Goal: Task Accomplishment & Management: Use online tool/utility

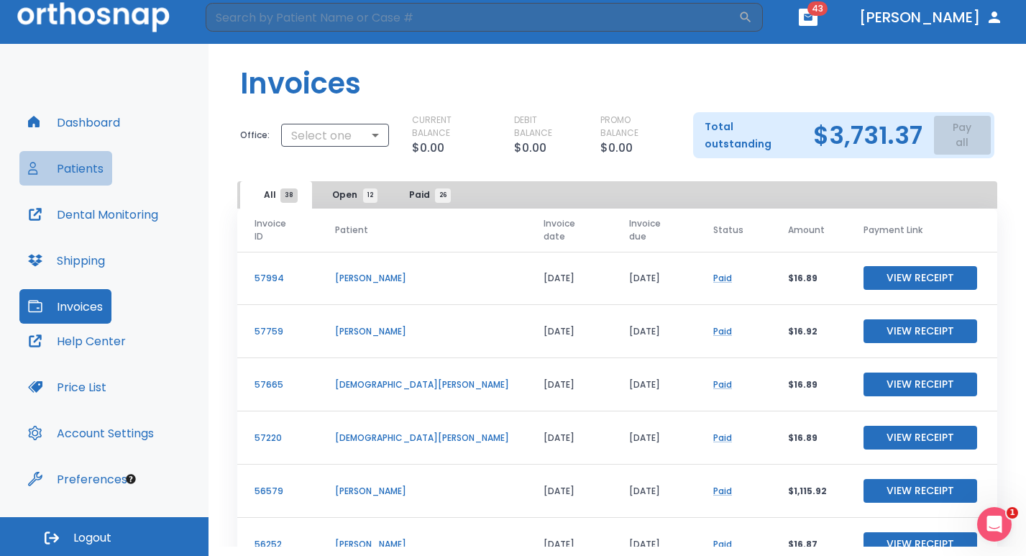
click at [86, 165] on button "Patients" at bounding box center [65, 168] width 93 height 34
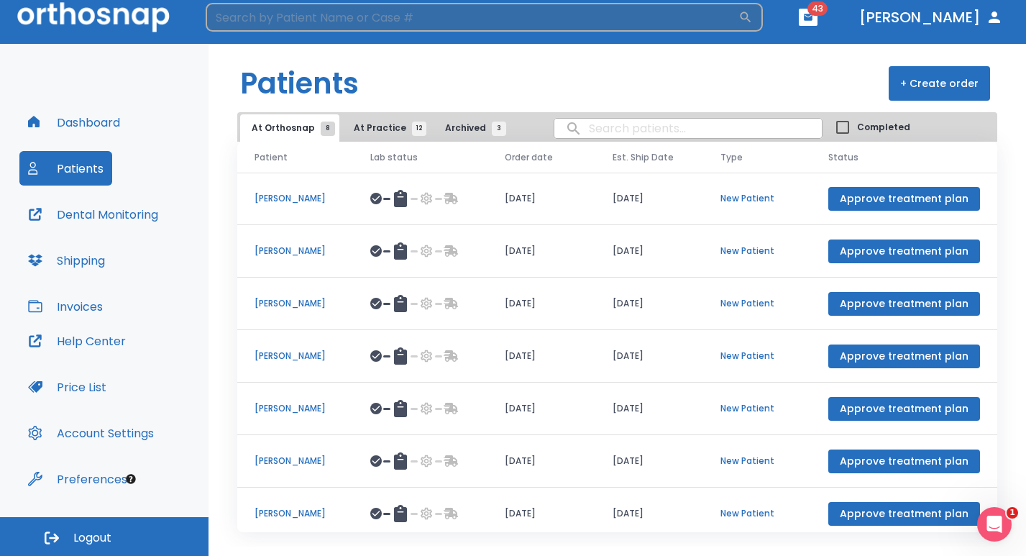
click at [280, 17] on input "search" at bounding box center [472, 17] width 533 height 29
type input "[PERSON_NAME]"
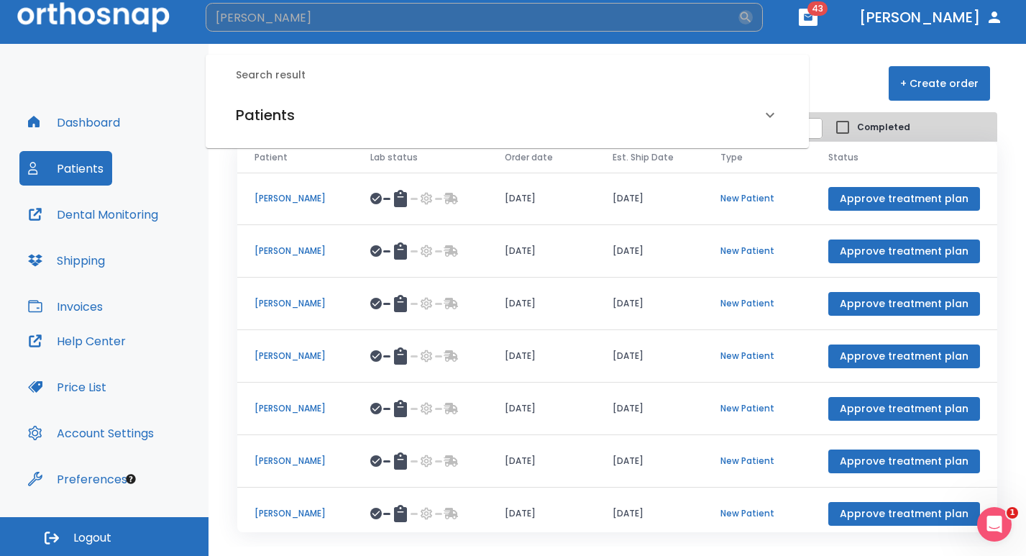
click at [751, 19] on icon "button" at bounding box center [745, 17] width 11 height 11
click at [349, 19] on input "[PERSON_NAME]" at bounding box center [472, 17] width 533 height 29
drag, startPoint x: 981, startPoint y: 170, endPoint x: 610, endPoint y: 372, distance: 422.3
click at [610, 372] on td "[DATE]" at bounding box center [649, 356] width 108 height 52
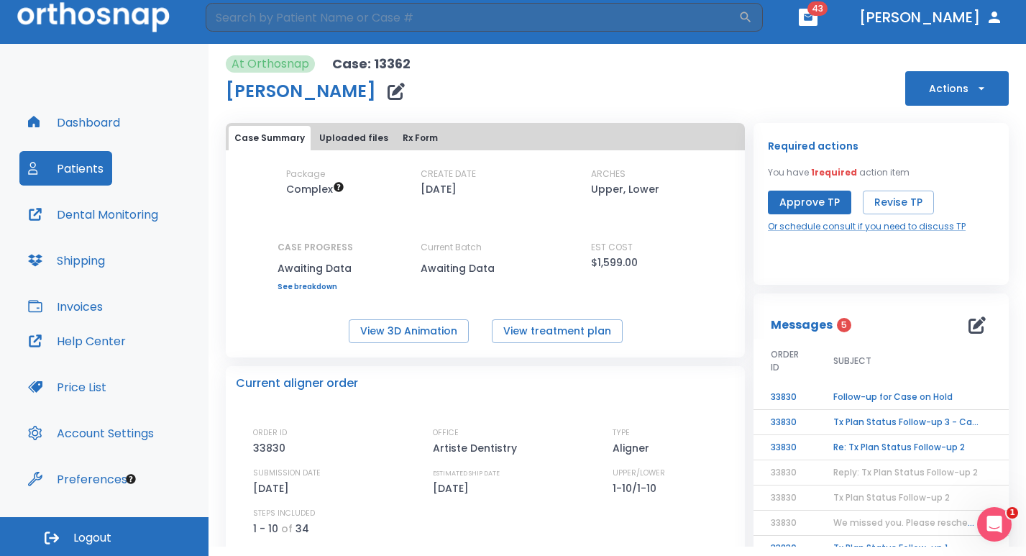
click at [993, 264] on div "Required actions You have 1 required action item Approve TP Revise TP Or schedu…" at bounding box center [880, 204] width 255 height 162
click at [224, 20] on input "search" at bounding box center [472, 17] width 533 height 29
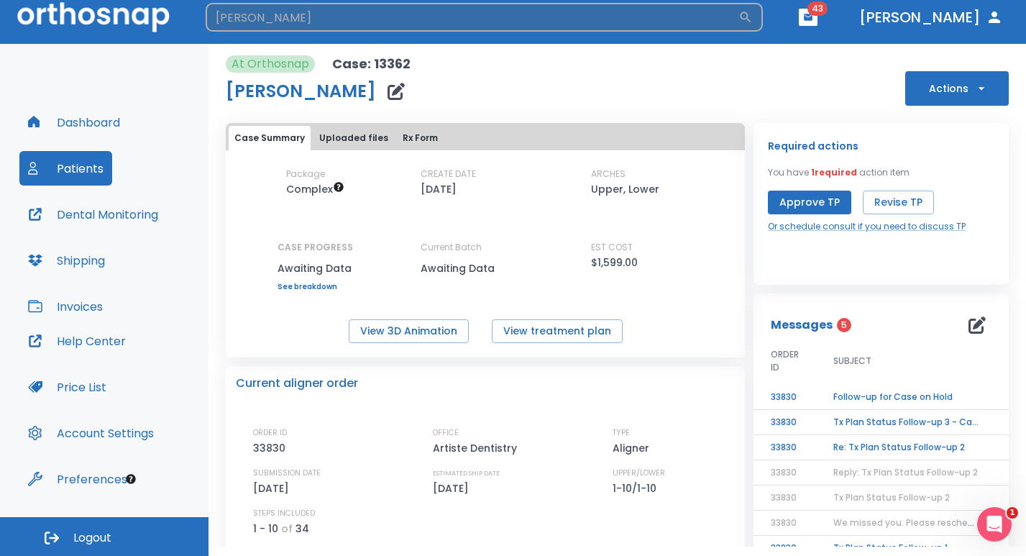
type input "[PERSON_NAME]"
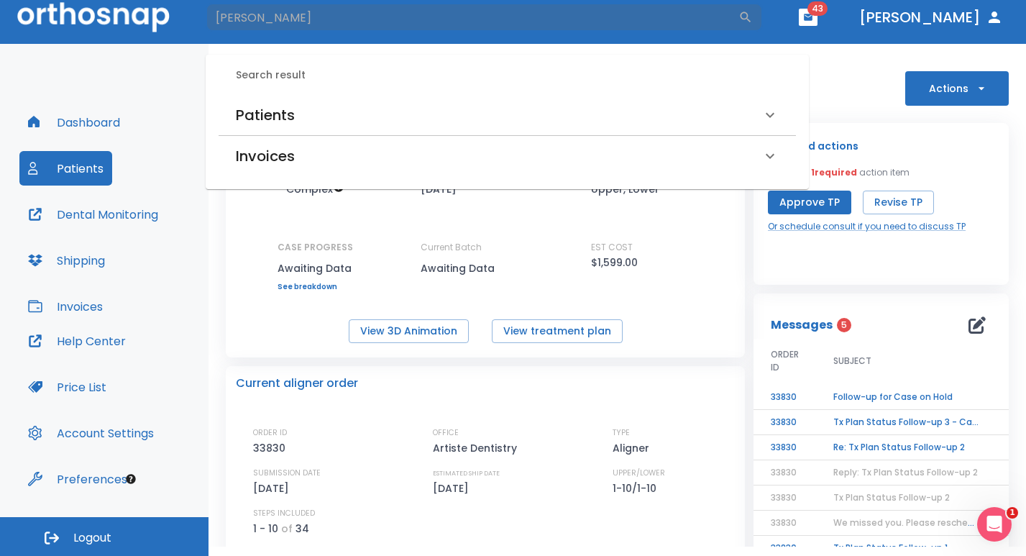
click at [86, 167] on button "Patients" at bounding box center [65, 168] width 93 height 34
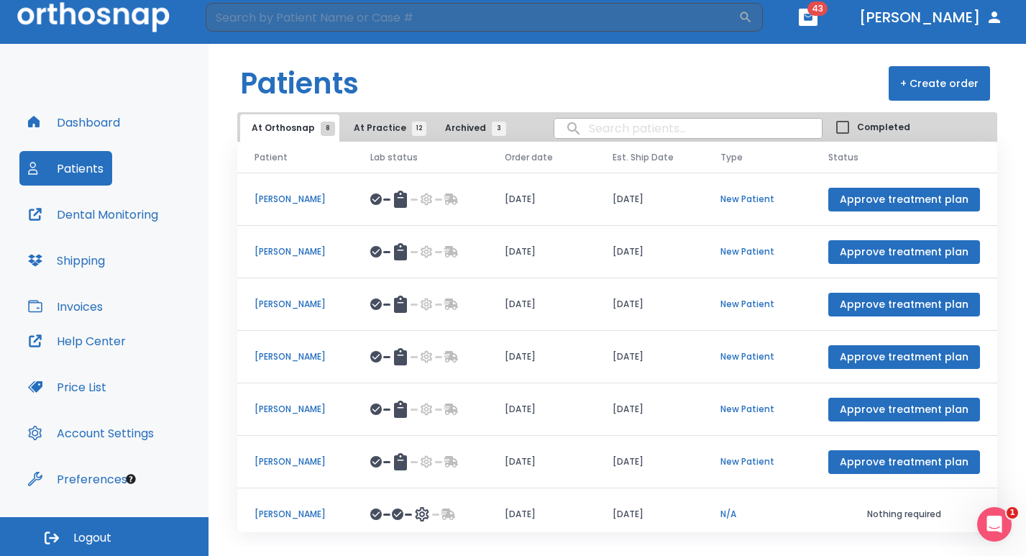
scroll to position [61, 0]
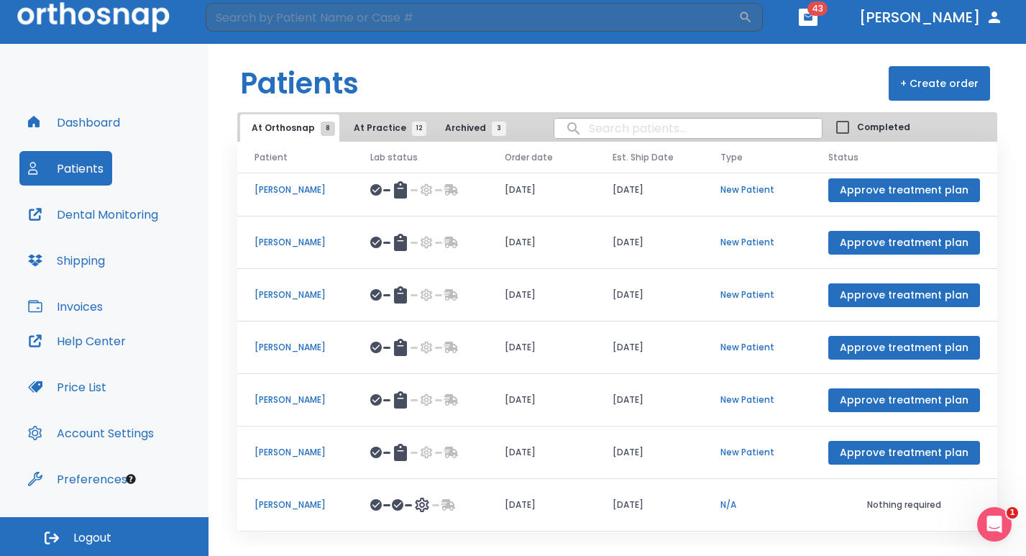
click at [288, 507] on p "[PERSON_NAME]" at bounding box center [294, 504] width 81 height 13
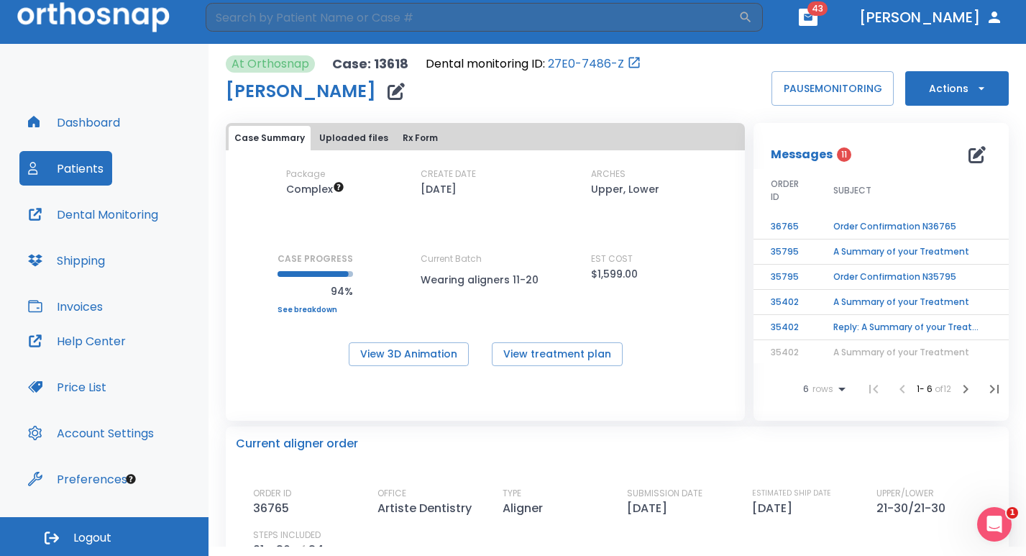
click at [915, 229] on td "Order Confirmation N36765" at bounding box center [906, 226] width 180 height 25
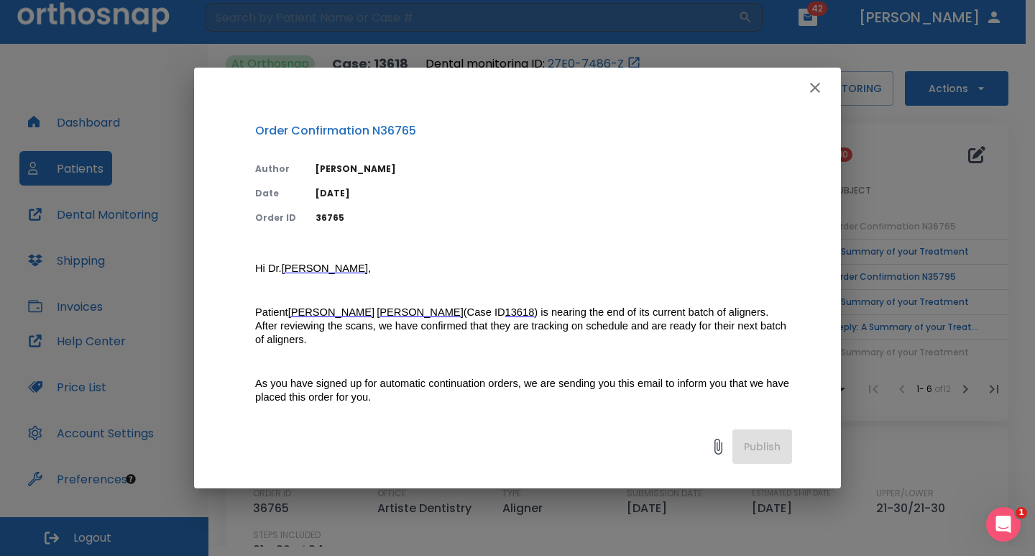
click at [983, 460] on div "Order Confirmation N36765 Author [PERSON_NAME] Date [DATE] Order ID 36765 Hi [P…" at bounding box center [517, 278] width 1035 height 556
click at [818, 88] on icon "button" at bounding box center [814, 87] width 17 height 17
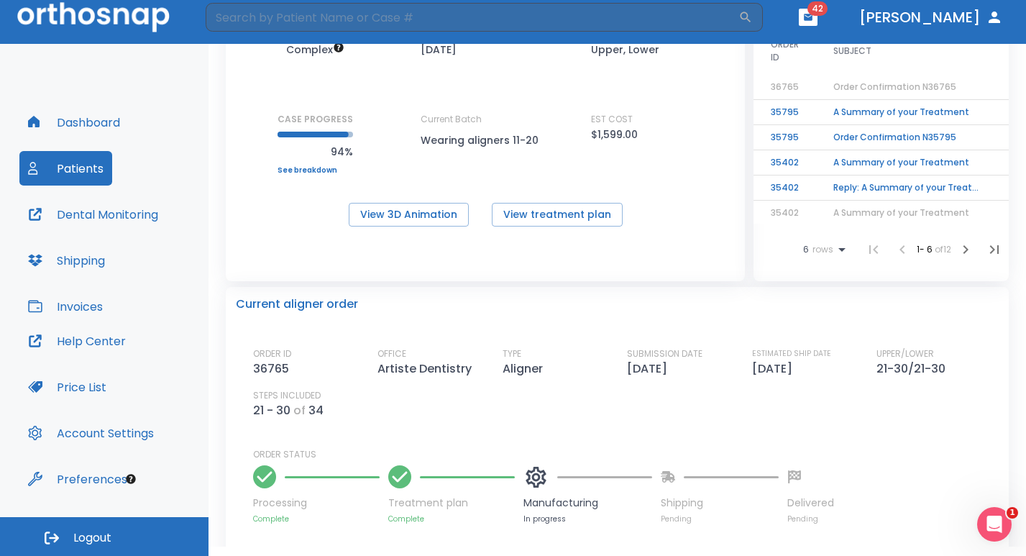
scroll to position [141, 0]
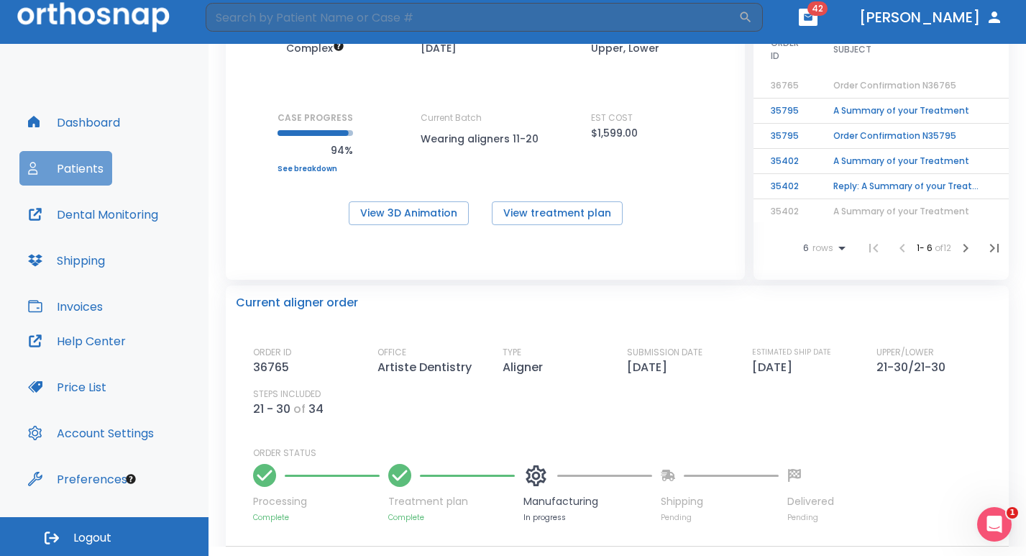
click at [58, 172] on button "Patients" at bounding box center [65, 168] width 93 height 34
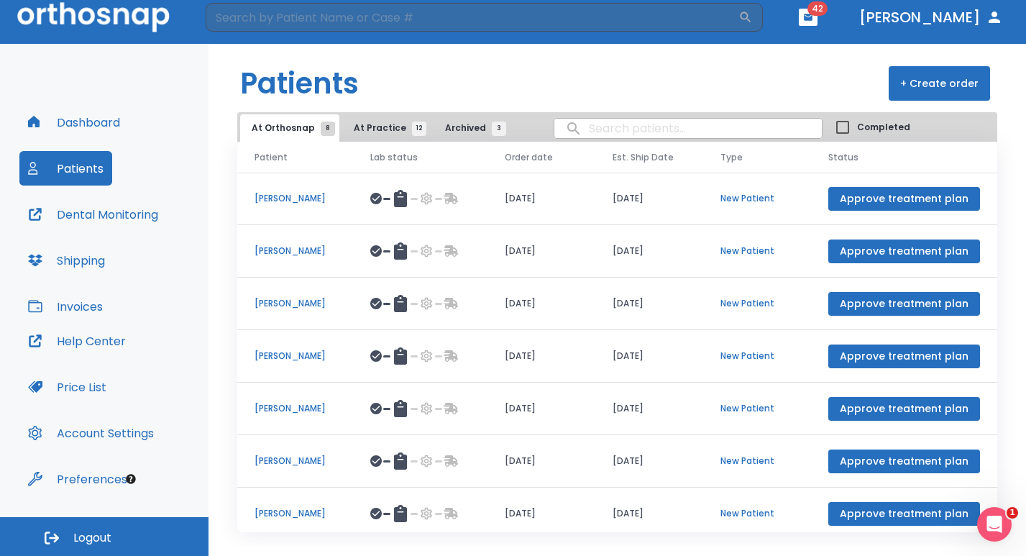
click at [372, 129] on span "At Practice 12" at bounding box center [386, 127] width 65 height 13
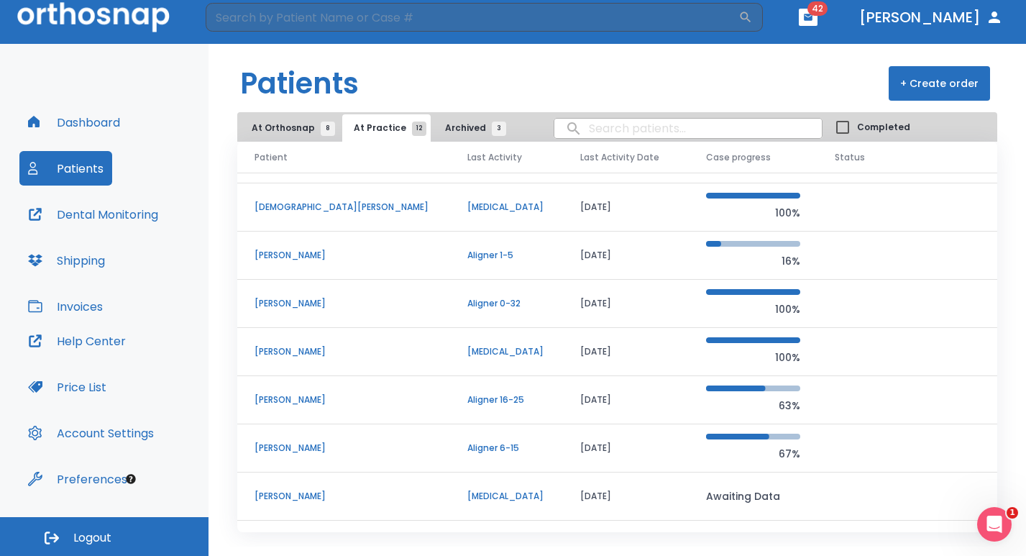
scroll to position [102, 0]
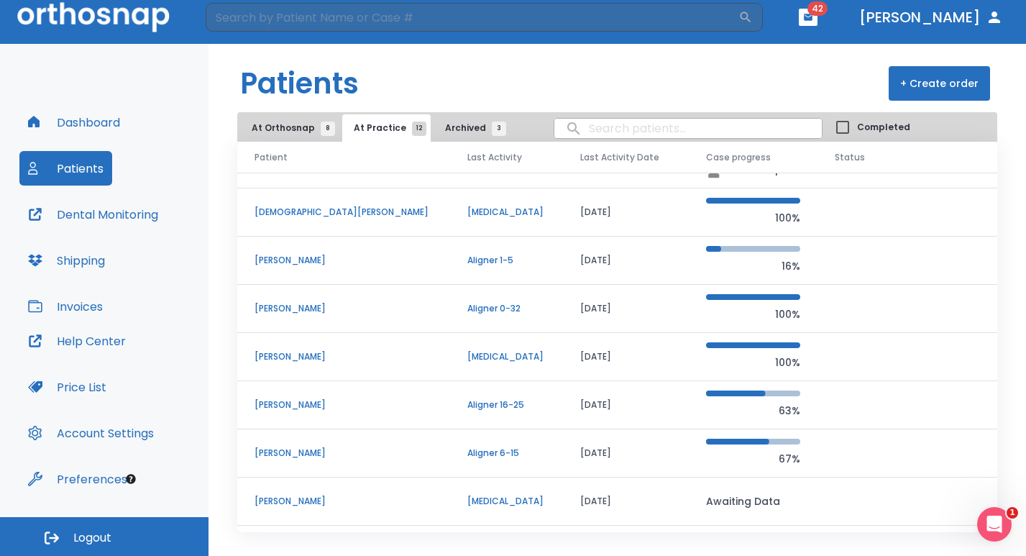
click at [291, 312] on p "[PERSON_NAME]" at bounding box center [343, 308] width 178 height 13
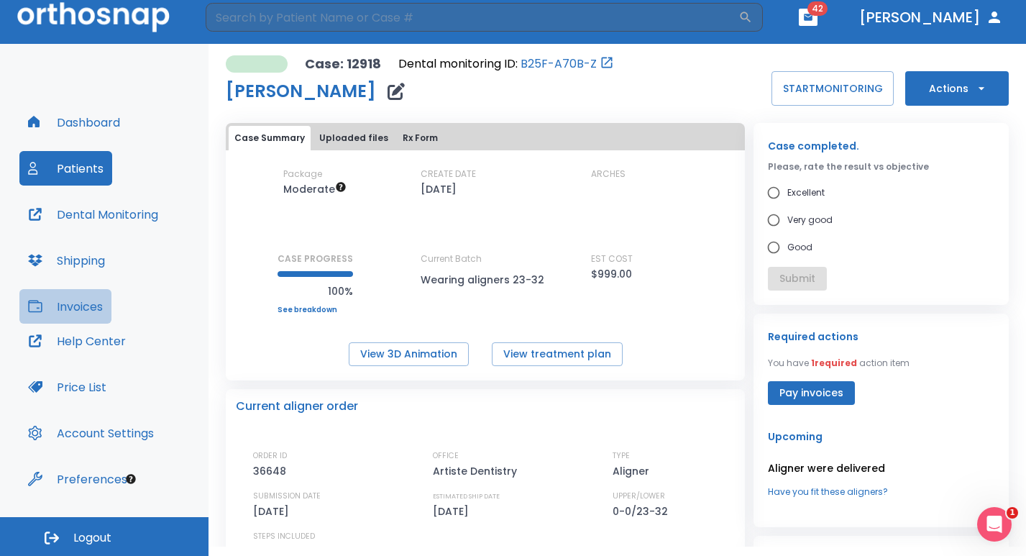
click at [73, 310] on button "Invoices" at bounding box center [65, 306] width 92 height 34
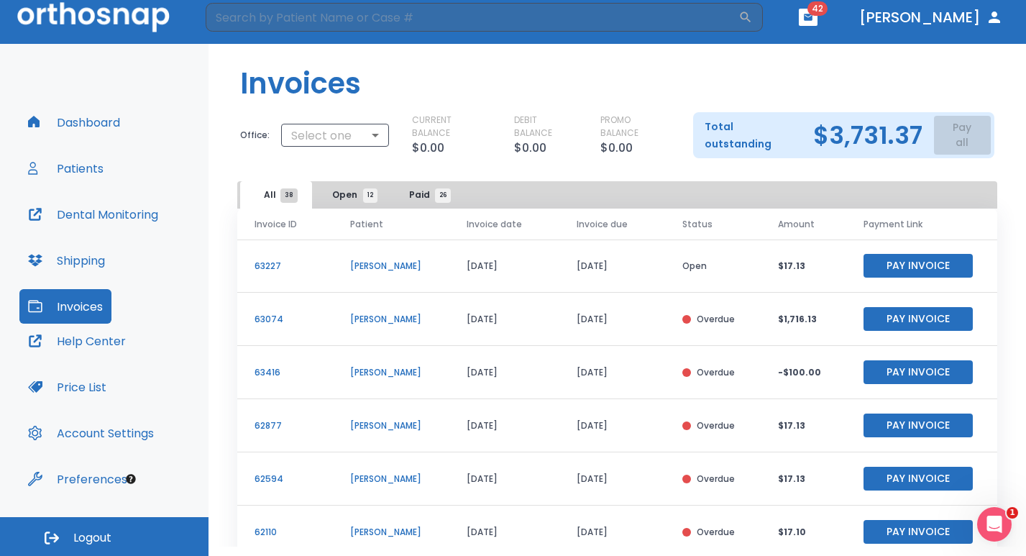
click at [72, 164] on button "Patients" at bounding box center [65, 168] width 93 height 34
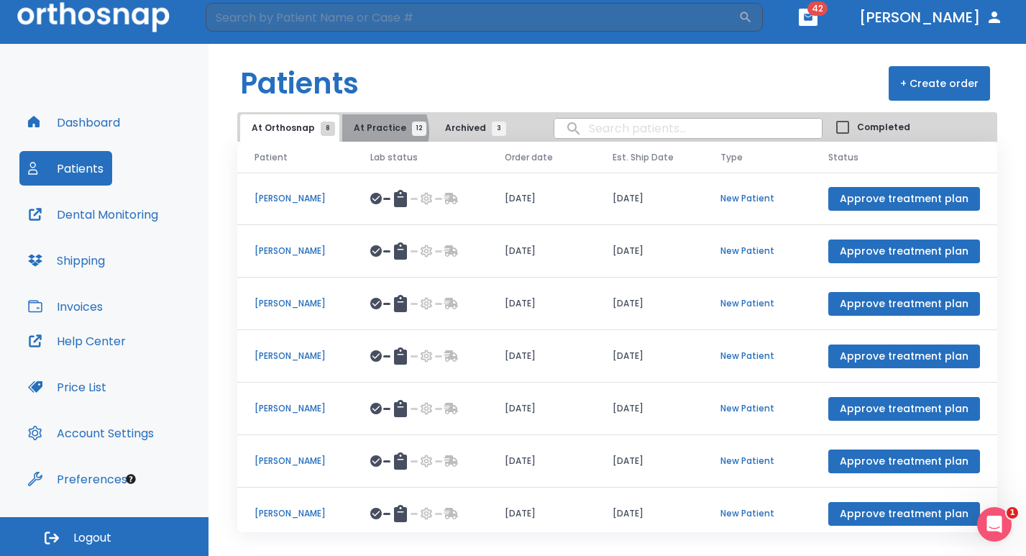
click at [369, 132] on span "At Practice 12" at bounding box center [386, 127] width 65 height 13
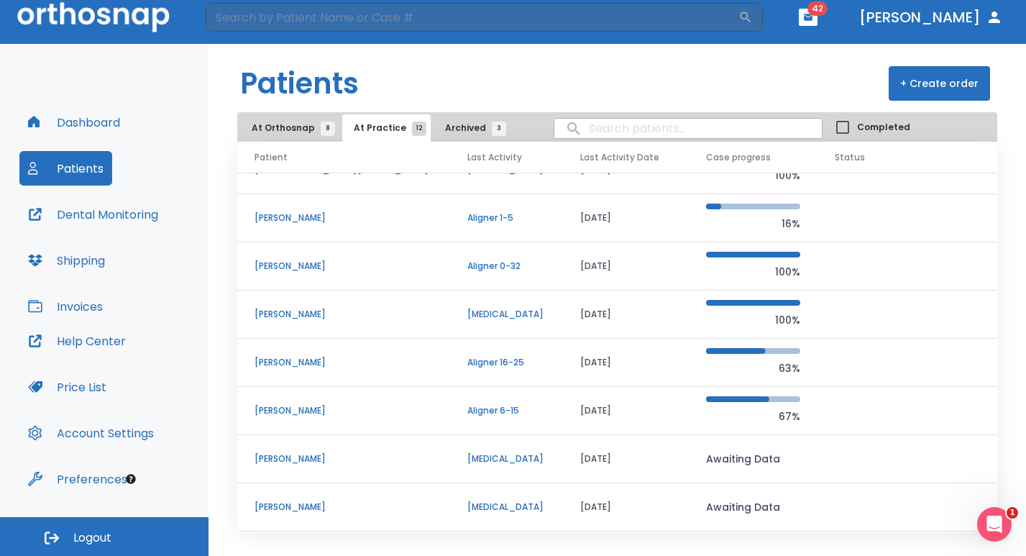
scroll to position [137, 0]
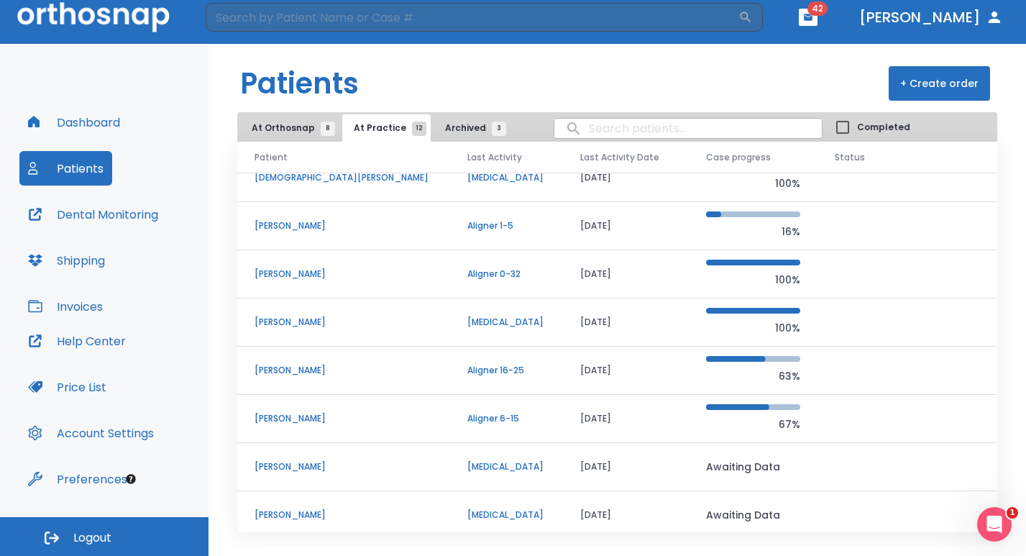
click at [270, 282] on td "[PERSON_NAME]" at bounding box center [343, 274] width 213 height 48
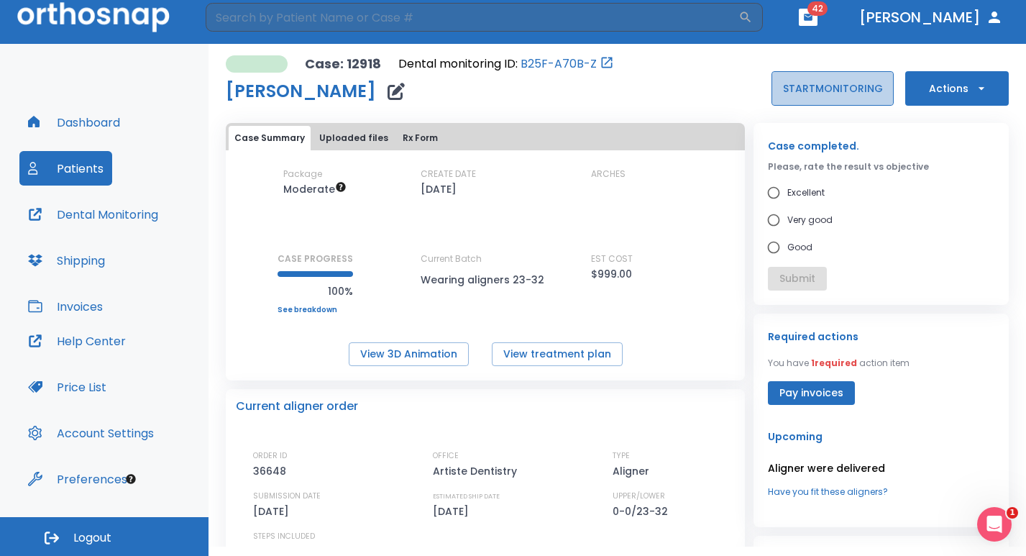
click at [802, 88] on button "START MONITORING" at bounding box center [832, 88] width 122 height 34
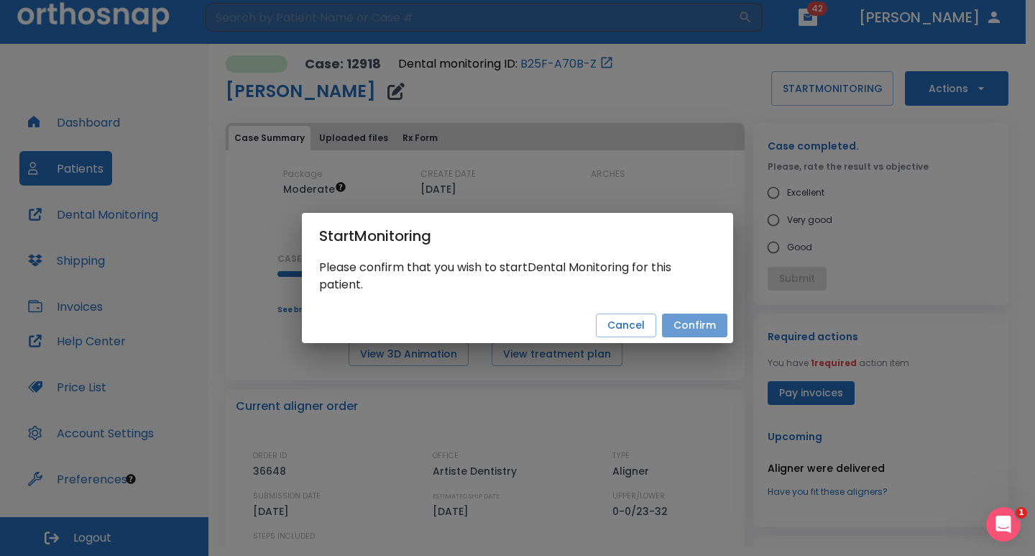
click at [693, 327] on button "Confirm" at bounding box center [694, 325] width 65 height 24
